Goal: Information Seeking & Learning: Learn about a topic

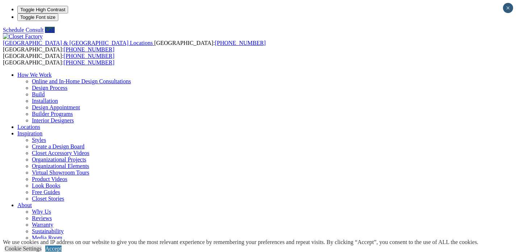
type input "*****"
click input "*" at bounding box center [0, 0] width 0 height 0
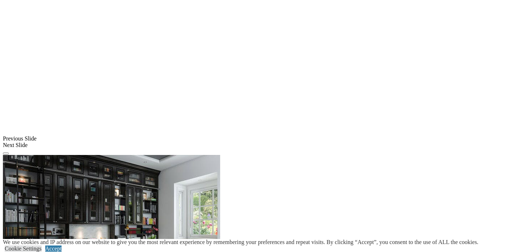
scroll to position [574, 0]
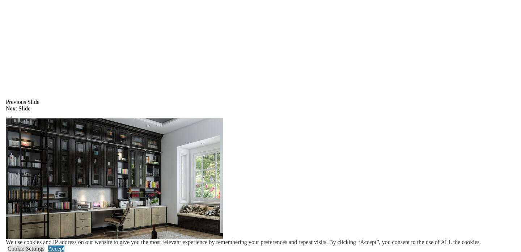
scroll to position [600, 0]
